Goal: Information Seeking & Learning: Learn about a topic

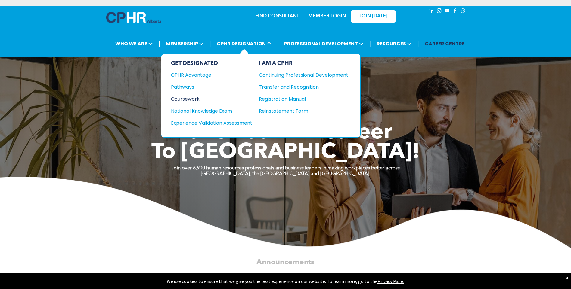
click at [192, 97] on div "Coursework" at bounding box center [207, 99] width 73 height 8
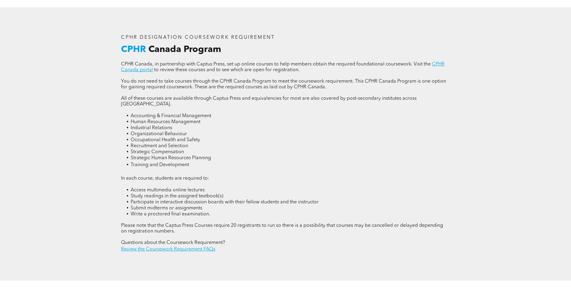
scroll to position [842, 0]
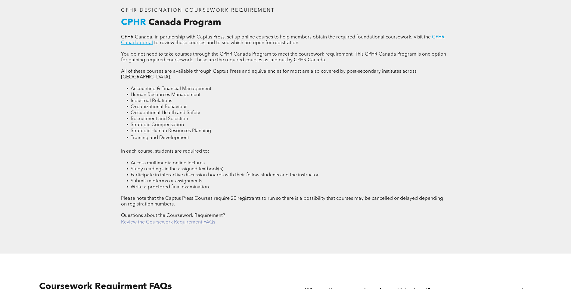
click at [193, 220] on link "Review the Coursework Requirement FAQs" at bounding box center [168, 222] width 94 height 5
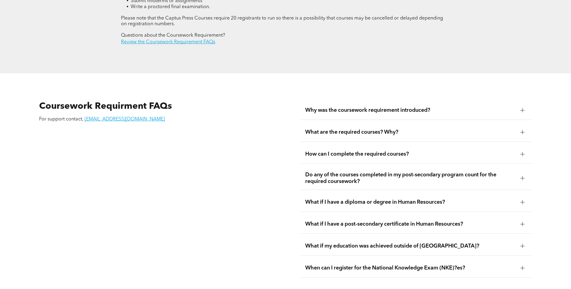
scroll to position [1025, 0]
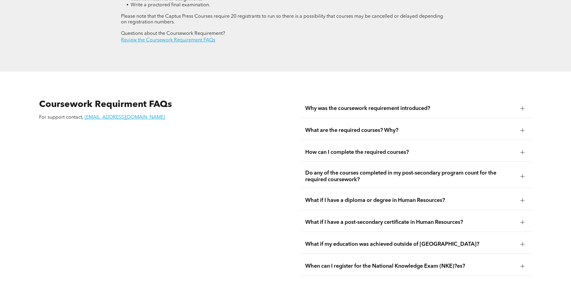
click at [412, 257] on div "When can I register for the National Knowledge Exam (NKE)?es?" at bounding box center [415, 266] width 231 height 19
click at [408, 238] on div "What if my education was achieved outside of Canada?" at bounding box center [415, 244] width 231 height 19
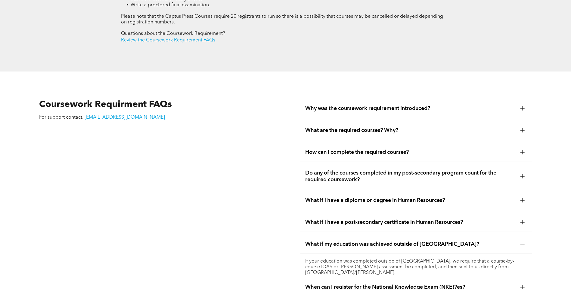
click at [402, 215] on div "What if I have a post-secondary certificate in Human Resources?" at bounding box center [415, 222] width 231 height 19
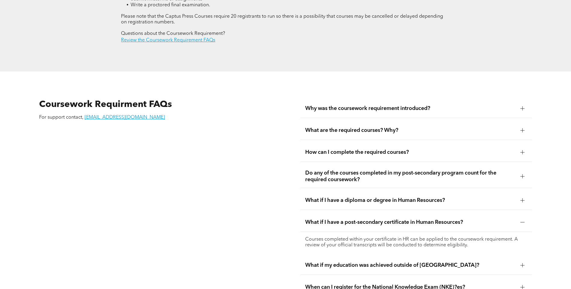
click at [395, 197] on span "What if I have a diploma or degree in Human Resources?" at bounding box center [410, 200] width 210 height 7
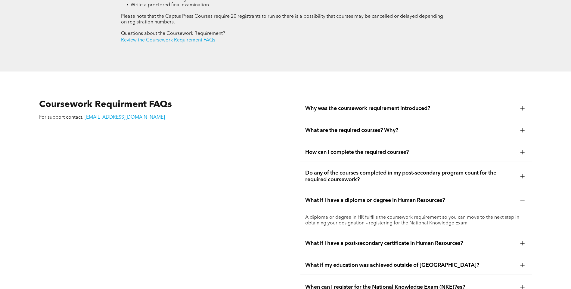
click at [385, 170] on span "Do any of the courses completed in my post-secondary program count for the requ…" at bounding box center [410, 176] width 210 height 13
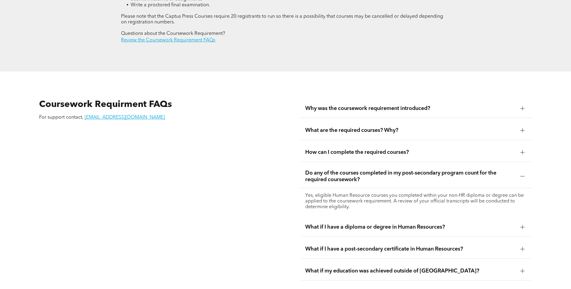
click at [374, 149] on span "How can I complete the required courses?" at bounding box center [410, 152] width 210 height 7
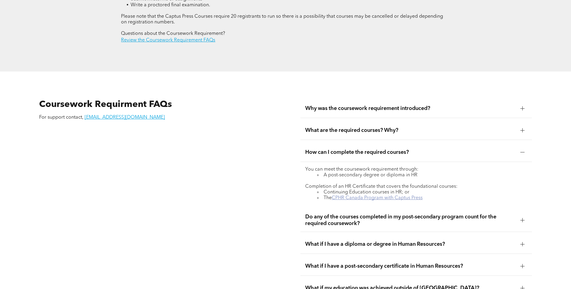
click at [387, 196] on link "CPHR Canada Program with Captus Press" at bounding box center [377, 198] width 91 height 5
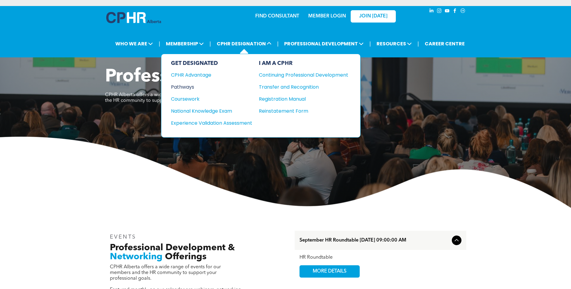
click at [181, 85] on div "Pathways" at bounding box center [207, 87] width 73 height 8
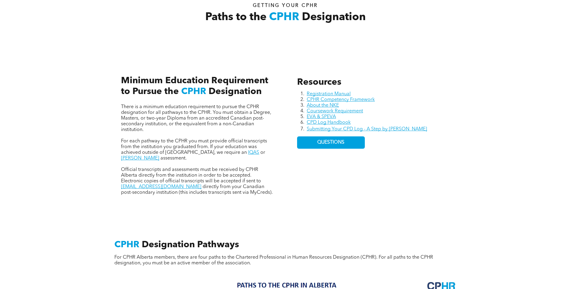
scroll to position [241, 0]
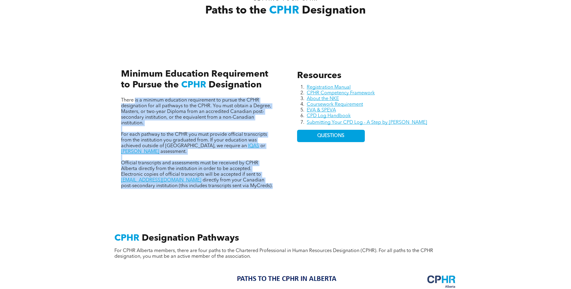
drag, startPoint x: 135, startPoint y: 95, endPoint x: 251, endPoint y: 178, distance: 143.1
click at [251, 178] on div "There is a minimum education requirement to pursue the CPHR designation for all…" at bounding box center [197, 123] width 162 height 142
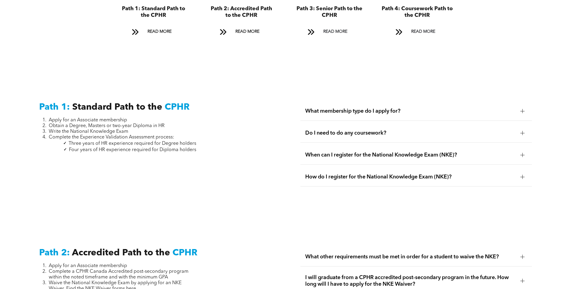
scroll to position [782, 0]
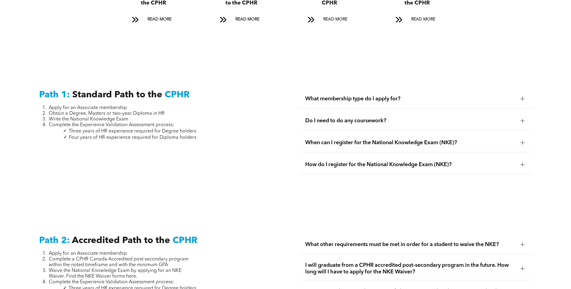
click at [345, 118] on span "Do I need to do any coursework?" at bounding box center [410, 121] width 210 height 7
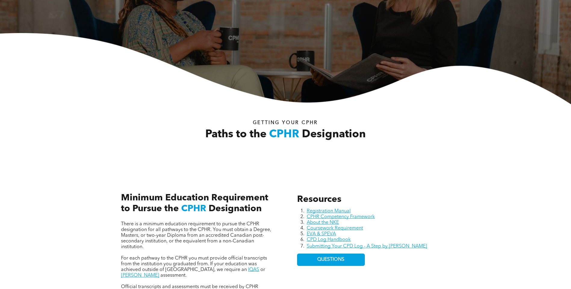
scroll to position [0, 0]
